Goal: Task Accomplishment & Management: Use online tool/utility

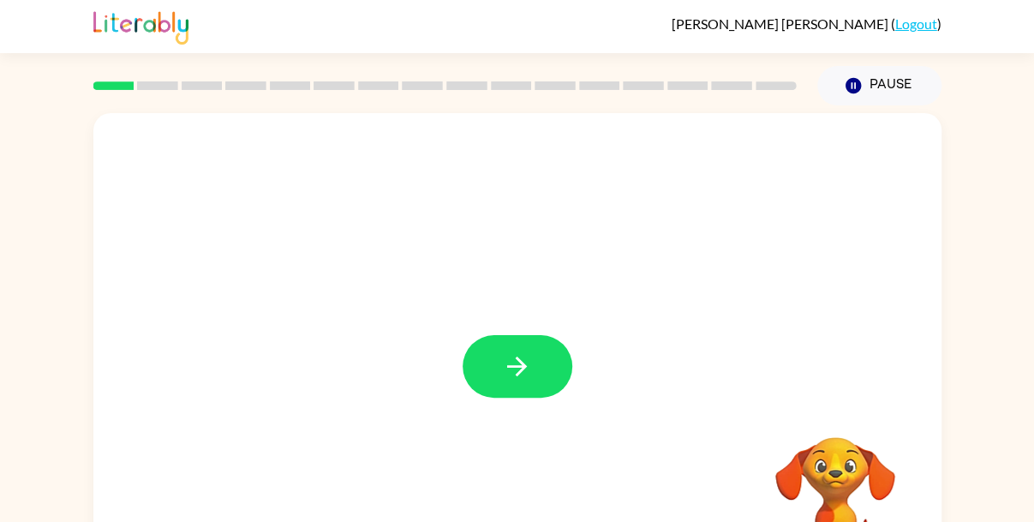
click at [542, 351] on button "button" at bounding box center [518, 366] width 110 height 63
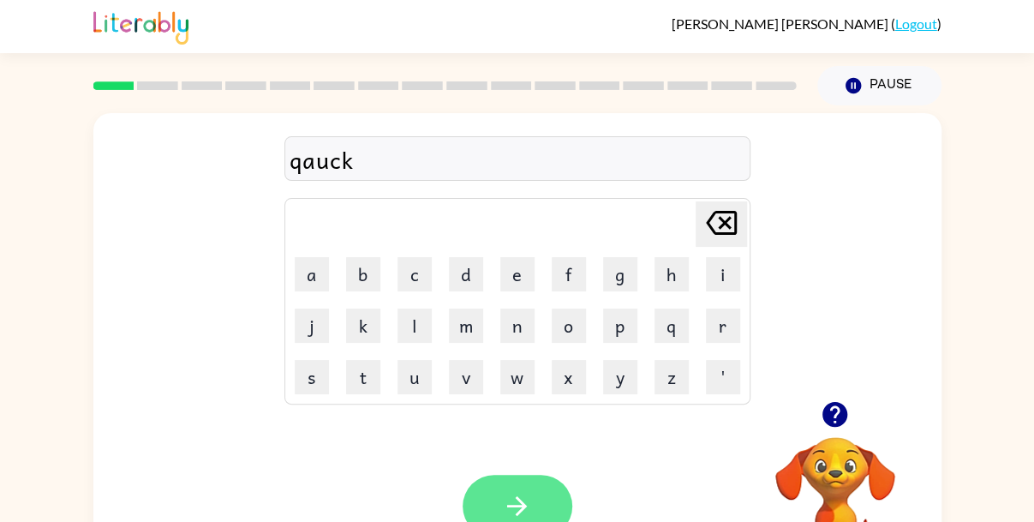
click at [527, 499] on icon "button" at bounding box center [517, 506] width 30 height 30
click at [503, 501] on icon "button" at bounding box center [517, 506] width 30 height 30
click at [524, 494] on icon "button" at bounding box center [517, 506] width 30 height 30
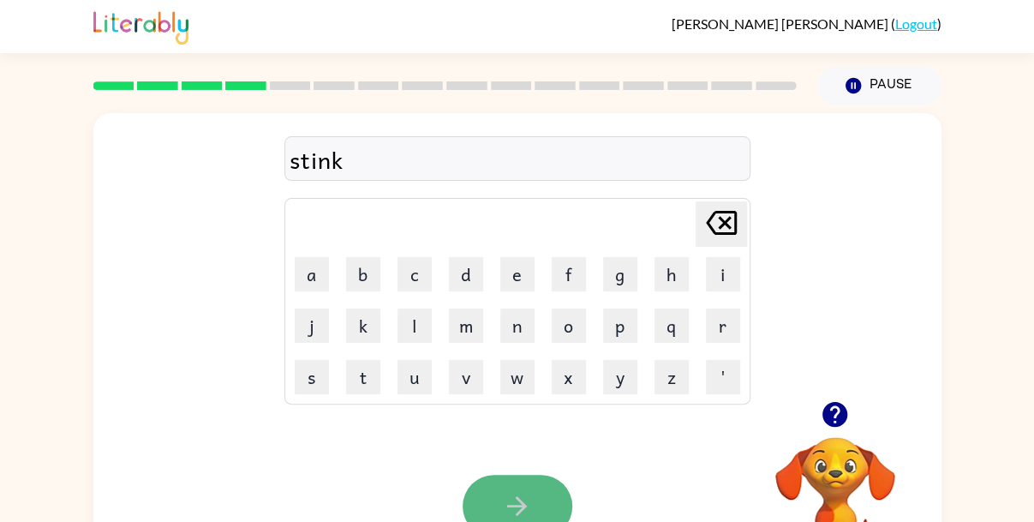
click at [514, 494] on icon "button" at bounding box center [517, 506] width 30 height 30
click at [527, 488] on button "button" at bounding box center [518, 506] width 110 height 63
click at [511, 489] on button "button" at bounding box center [518, 506] width 110 height 63
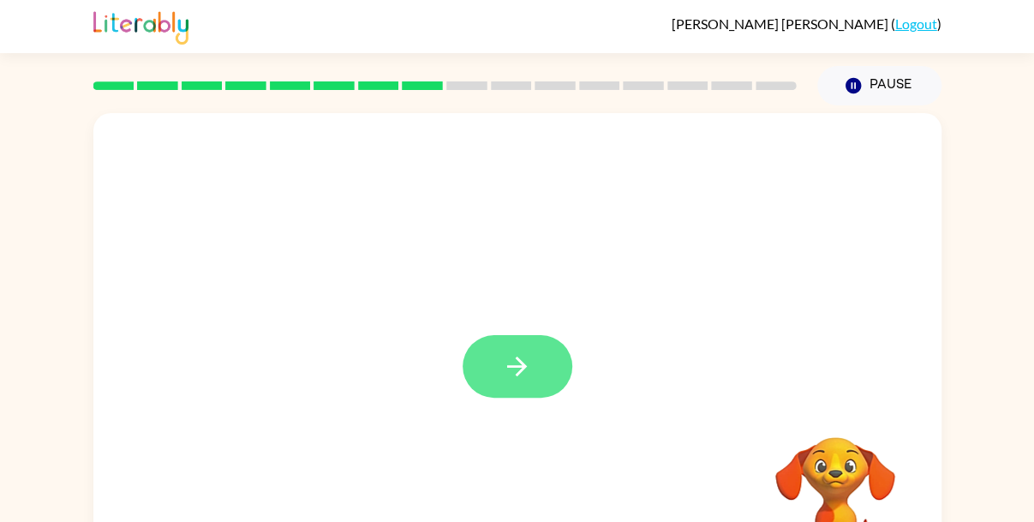
click at [543, 363] on button "button" at bounding box center [518, 366] width 110 height 63
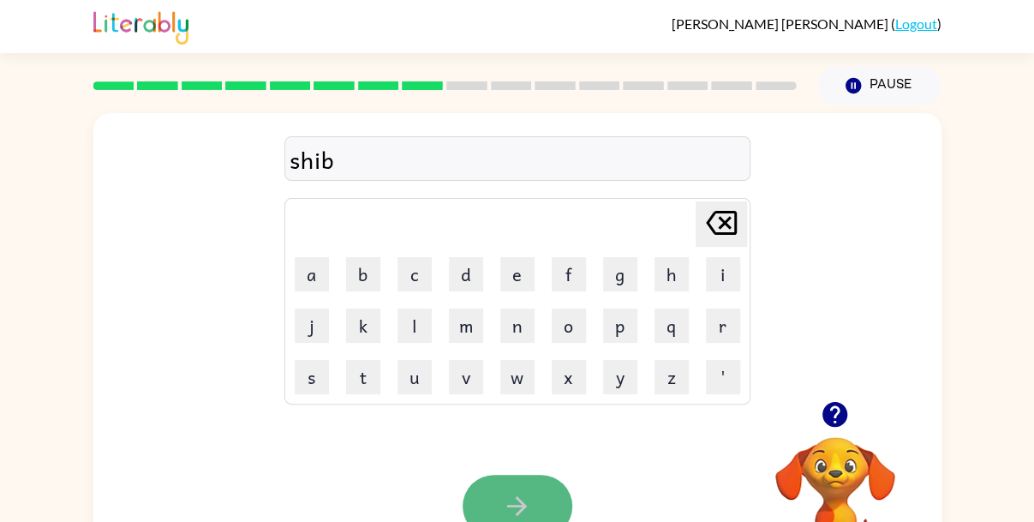
click at [542, 498] on button "button" at bounding box center [518, 506] width 110 height 63
click at [836, 412] on icon "button" at bounding box center [835, 414] width 25 height 25
click at [833, 421] on icon "button" at bounding box center [835, 414] width 25 height 25
click at [529, 166] on div "cl" at bounding box center [518, 159] width 456 height 36
click at [497, 486] on button "button" at bounding box center [518, 506] width 110 height 63
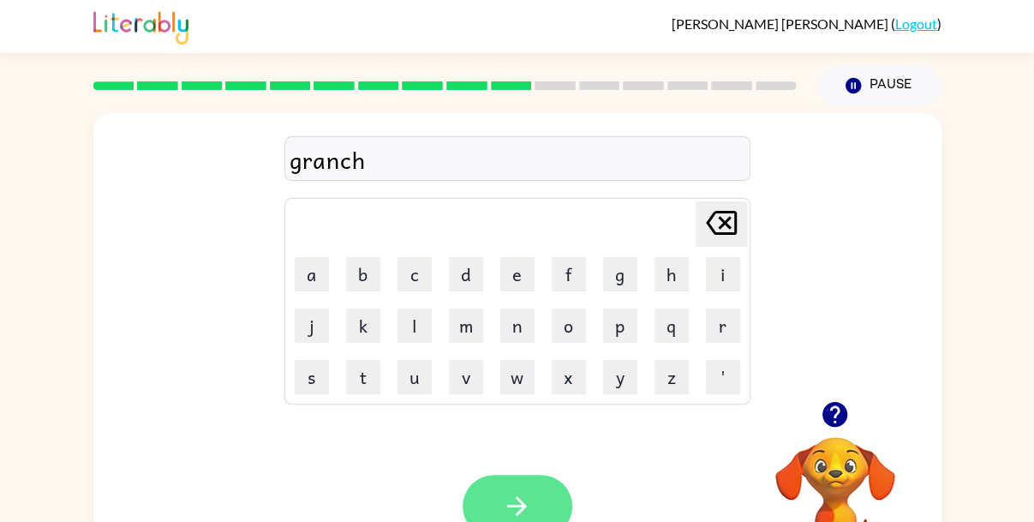
click at [499, 496] on button "button" at bounding box center [518, 506] width 110 height 63
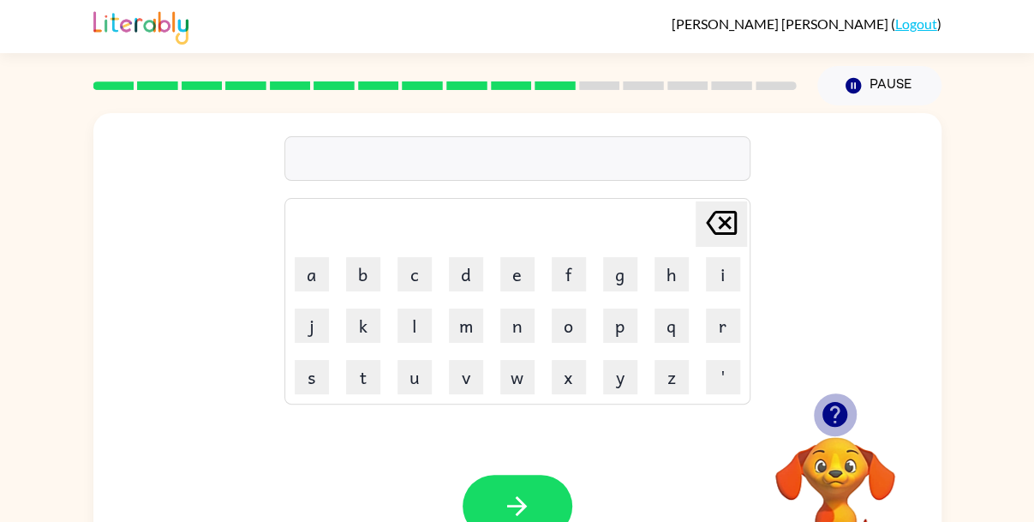
click at [830, 415] on icon "button" at bounding box center [835, 414] width 25 height 25
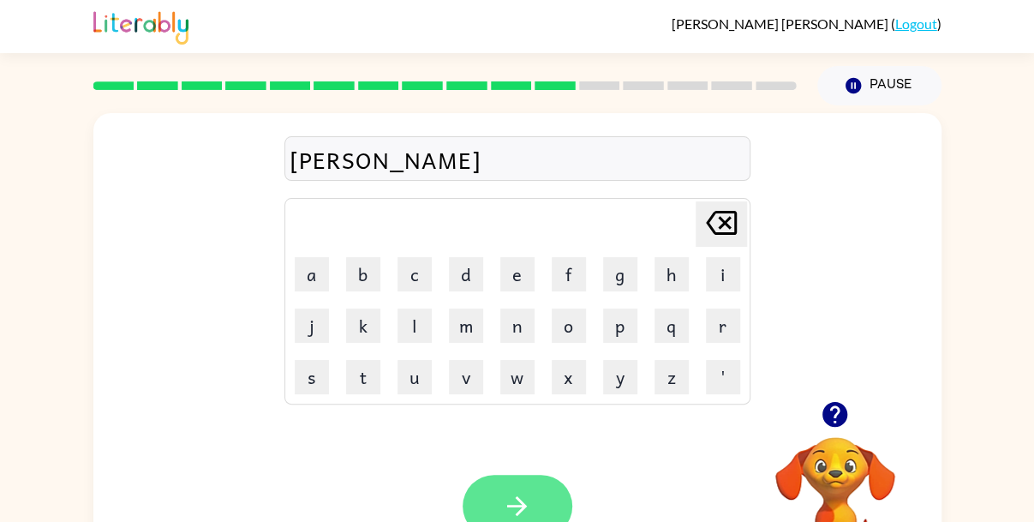
click at [540, 493] on button "button" at bounding box center [518, 506] width 110 height 63
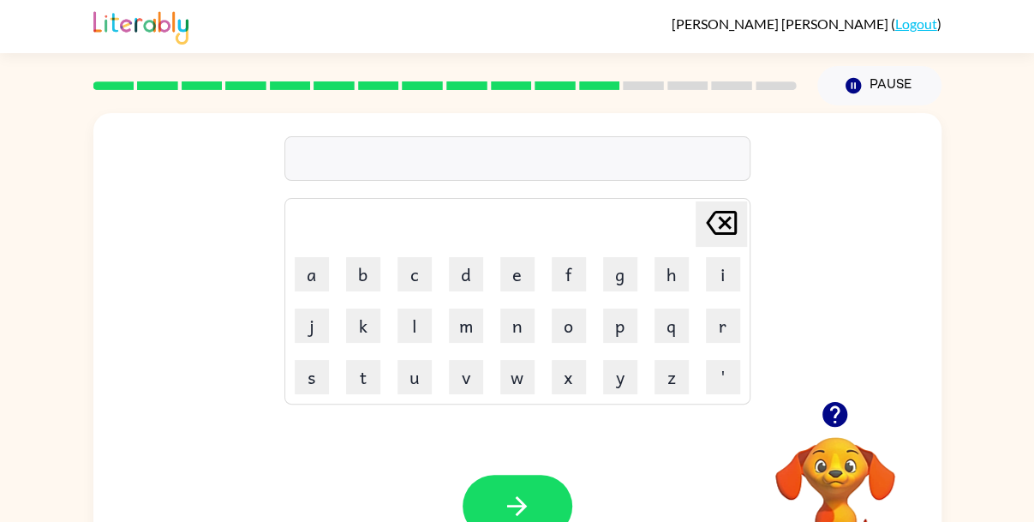
click at [839, 423] on icon "button" at bounding box center [835, 414] width 25 height 25
click at [556, 164] on div at bounding box center [518, 158] width 466 height 45
click at [576, 229] on td "[PERSON_NAME] last character input" at bounding box center [517, 224] width 461 height 47
click at [500, 146] on div at bounding box center [518, 158] width 466 height 45
click at [491, 117] on div "[PERSON_NAME] last character input a b c d e f g h i j k l m n o p q r s t u v …" at bounding box center [518, 258] width 466 height 294
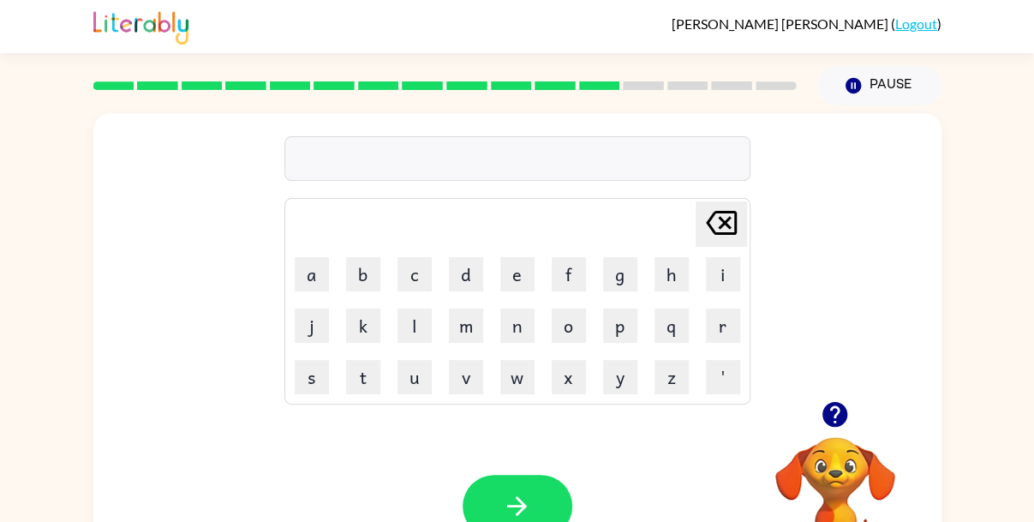
click at [500, 185] on div "[PERSON_NAME] last character input a b c d e f g h i j k l m n o p q r s t u v …" at bounding box center [518, 258] width 466 height 294
click at [465, 162] on div at bounding box center [518, 158] width 466 height 45
click at [461, 167] on div at bounding box center [518, 158] width 466 height 45
click at [823, 408] on icon "button" at bounding box center [835, 414] width 30 height 30
click at [569, 147] on div "fish" at bounding box center [518, 159] width 456 height 36
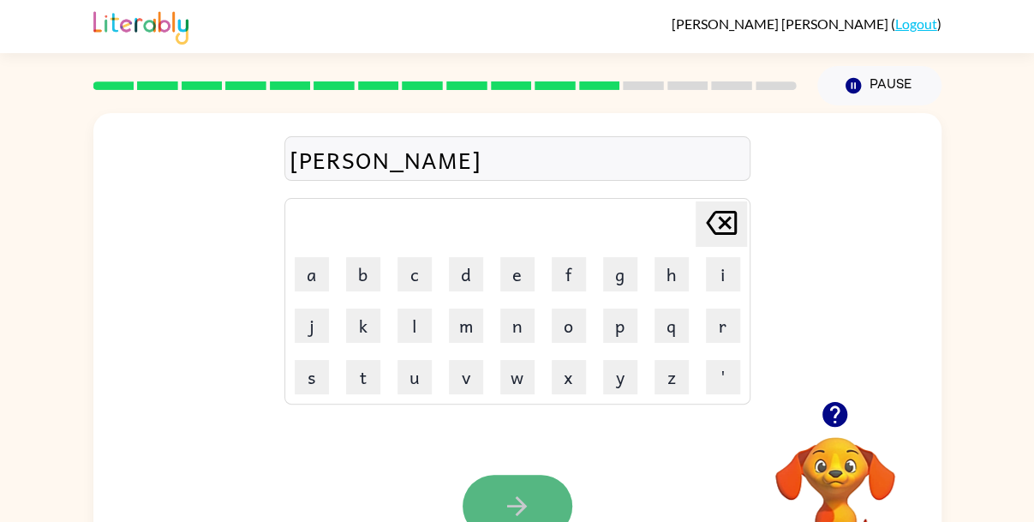
click at [502, 482] on button "button" at bounding box center [518, 506] width 110 height 63
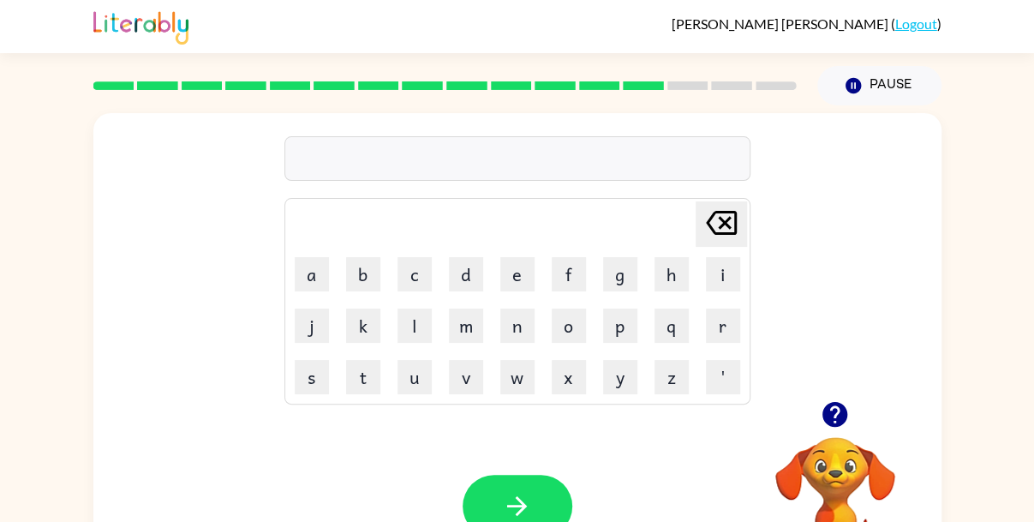
click at [847, 440] on video "Your browser must support playing .mp4 files to use Literably. Please try using…" at bounding box center [835, 496] width 171 height 171
click at [832, 396] on button "button" at bounding box center [835, 415] width 44 height 44
click at [830, 412] on icon "button" at bounding box center [835, 414] width 25 height 25
click at [831, 405] on icon "button" at bounding box center [835, 414] width 25 height 25
click at [818, 395] on div at bounding box center [835, 415] width 171 height 44
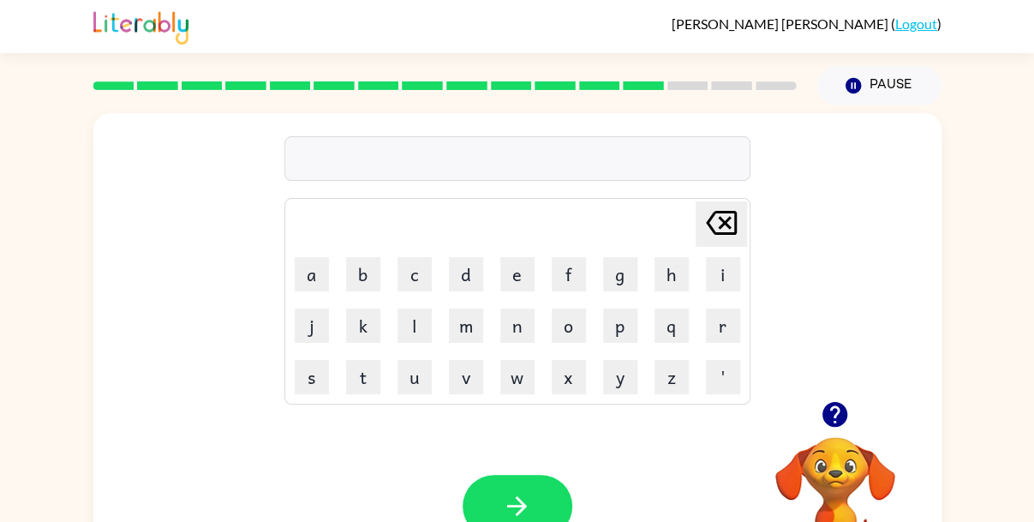
click at [830, 408] on icon "button" at bounding box center [835, 414] width 25 height 25
click at [548, 152] on div at bounding box center [518, 158] width 466 height 45
click at [508, 491] on icon "button" at bounding box center [517, 506] width 30 height 30
click at [764, 412] on div at bounding box center [835, 415] width 171 height 44
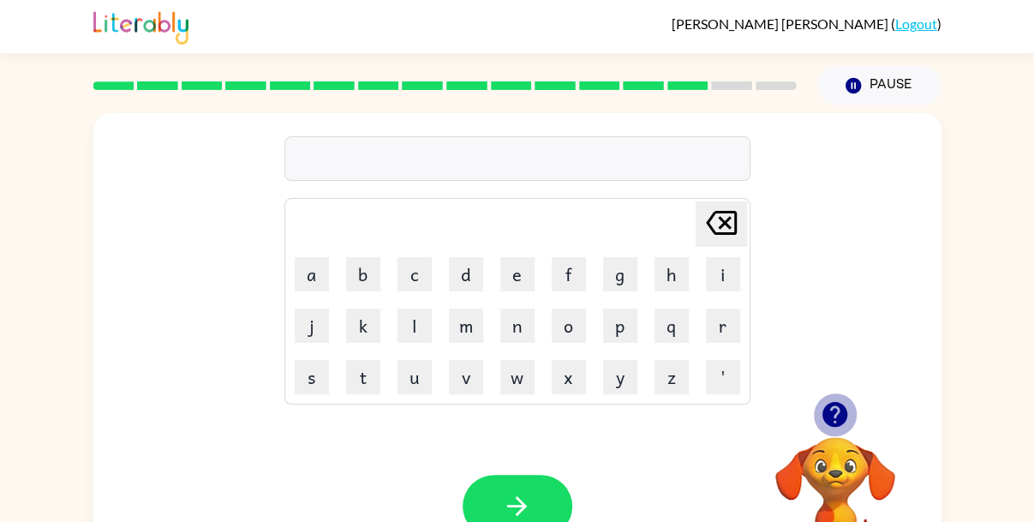
click at [844, 421] on icon "button" at bounding box center [835, 414] width 25 height 25
click at [847, 421] on icon "button" at bounding box center [835, 414] width 30 height 30
click at [844, 417] on video "Your browser must support playing .mp4 files to use Literably. Please try using…" at bounding box center [835, 496] width 171 height 171
click at [841, 424] on icon "button" at bounding box center [835, 414] width 25 height 25
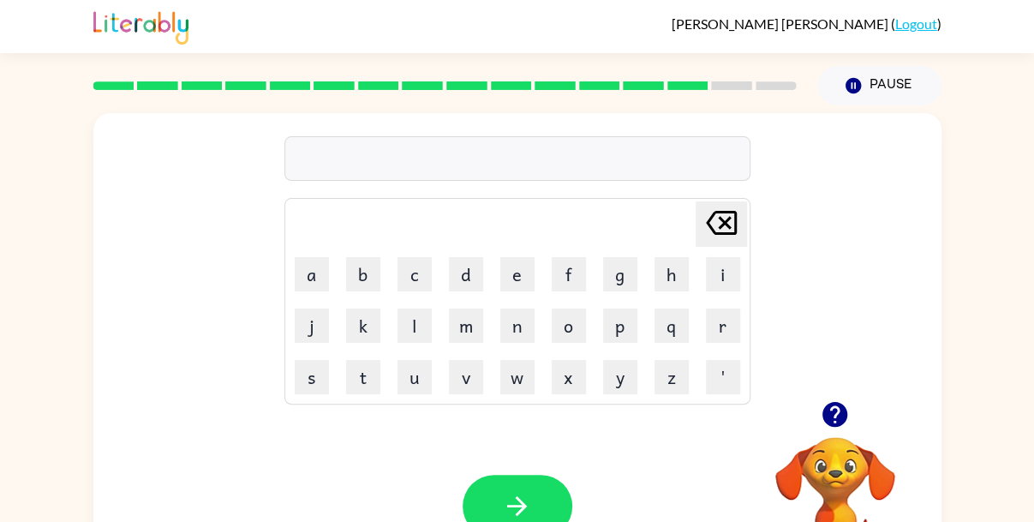
click at [529, 163] on div at bounding box center [518, 158] width 466 height 45
click at [509, 501] on icon "button" at bounding box center [517, 506] width 30 height 30
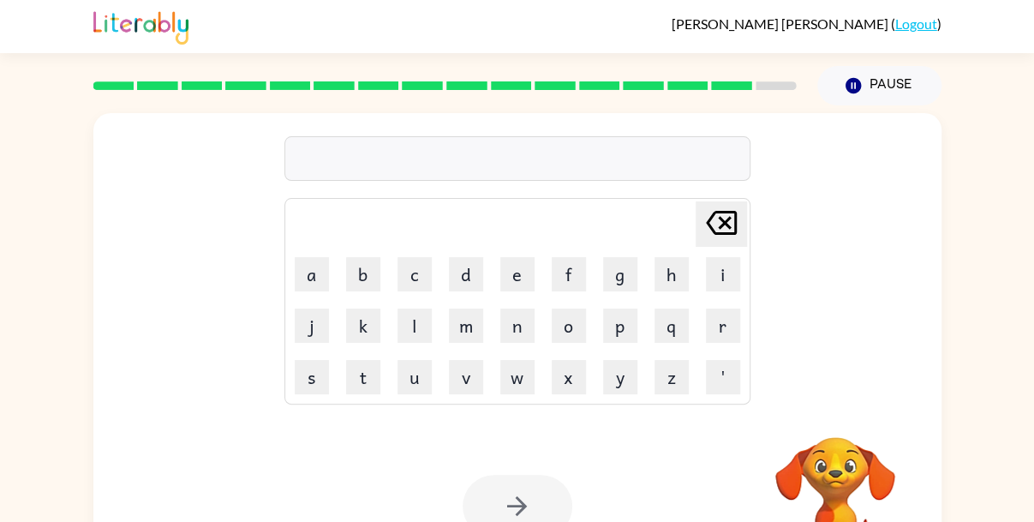
click at [691, 126] on div "[PERSON_NAME] last character input a b c d e f g h i j k l m n o p q r s t u v …" at bounding box center [518, 258] width 466 height 294
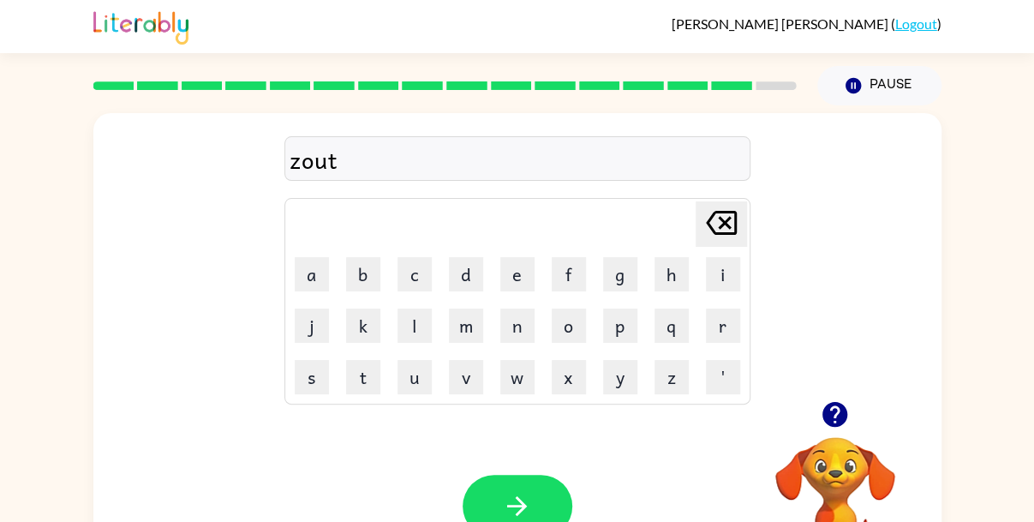
click at [530, 492] on icon "button" at bounding box center [517, 506] width 30 height 30
